Goal: Obtain resource: Download file/media

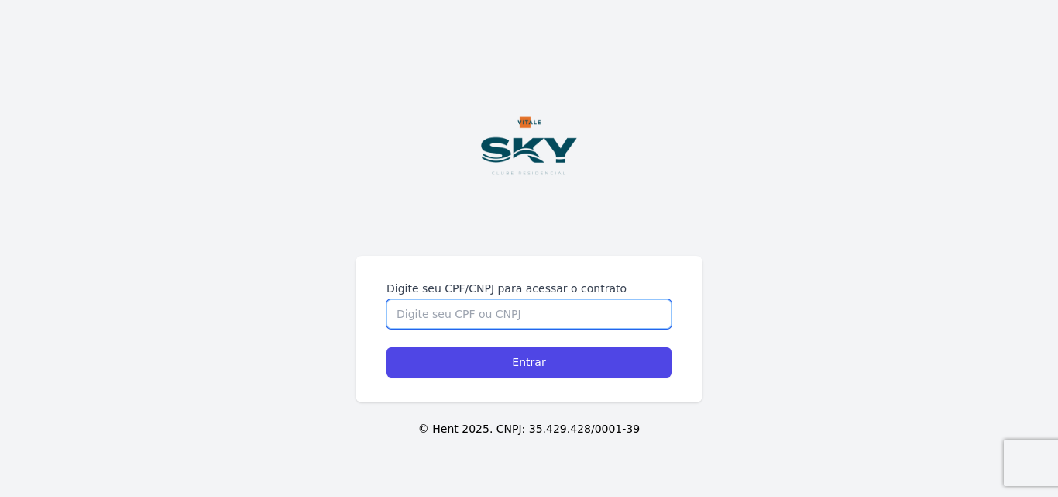
click at [496, 310] on input "Digite seu CPF/CNPJ para acessar o contrato" at bounding box center [529, 313] width 285 height 29
type input "16261064792"
click at [387, 347] on input "Entrar" at bounding box center [529, 362] width 285 height 30
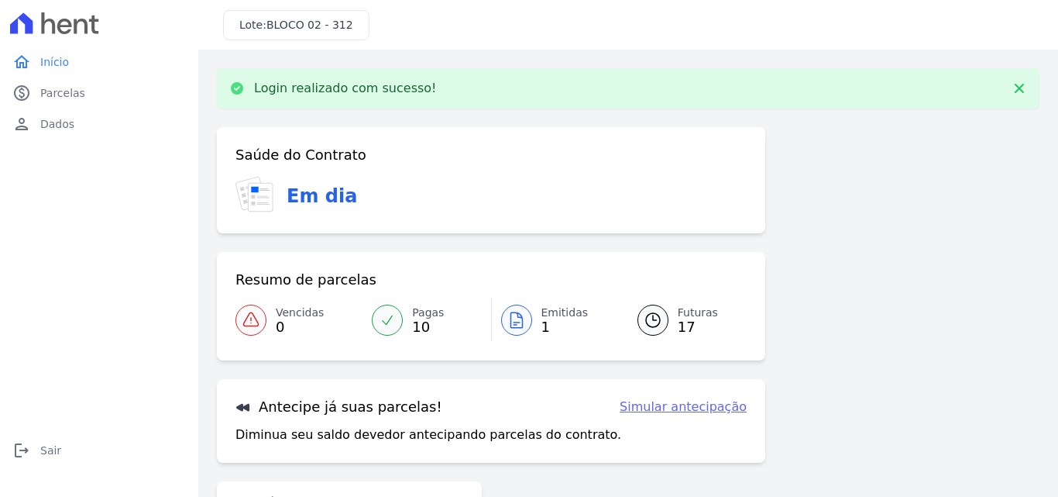
click at [511, 316] on icon at bounding box center [516, 320] width 19 height 19
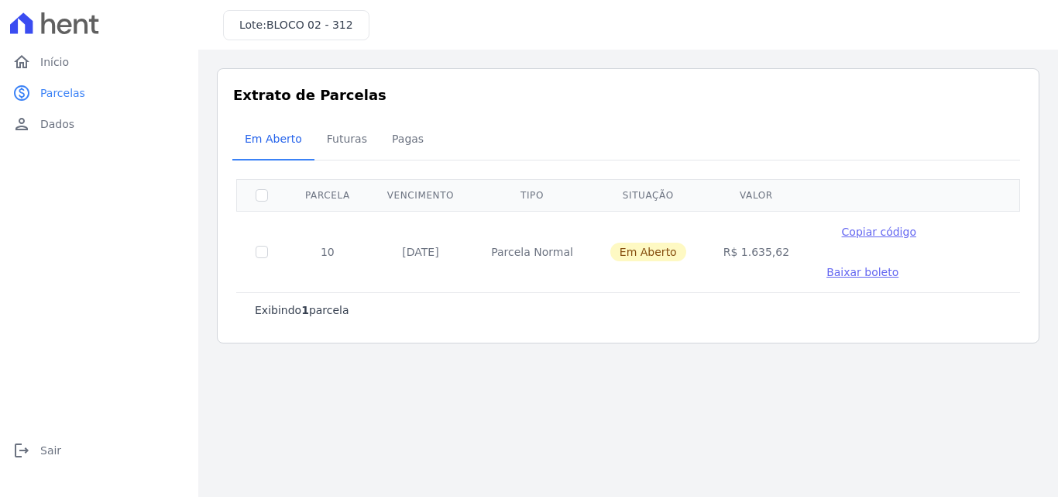
click at [827, 267] on span "Baixar boleto" at bounding box center [863, 272] width 72 height 12
